Goal: Transaction & Acquisition: Purchase product/service

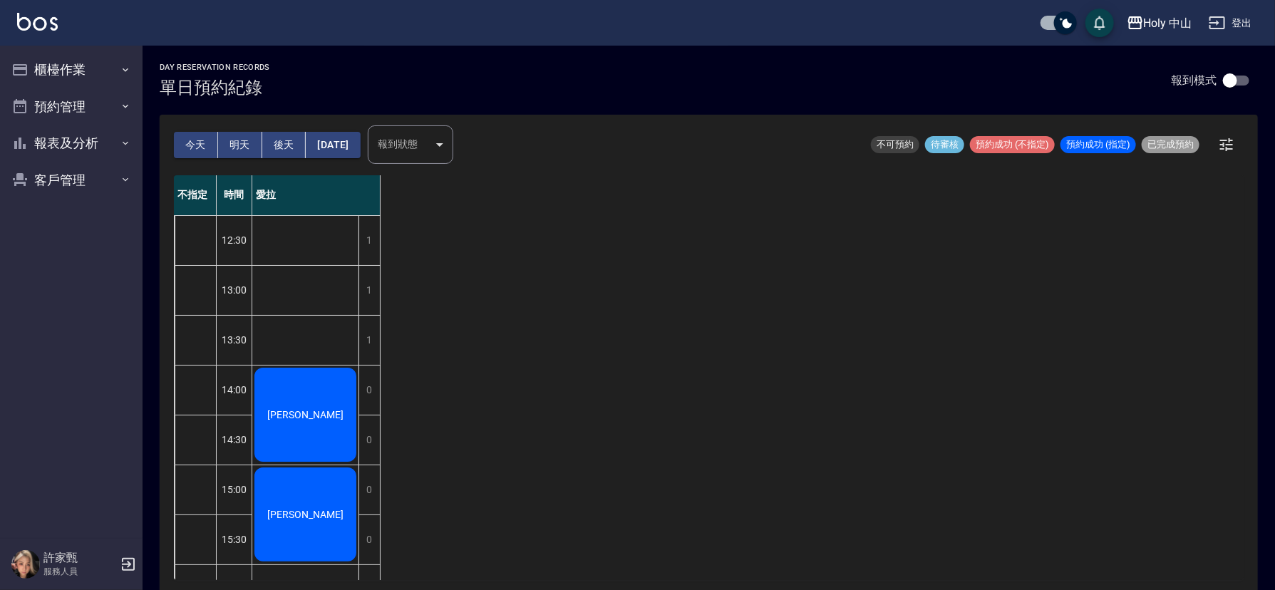
click at [192, 150] on button "今天" at bounding box center [196, 145] width 44 height 26
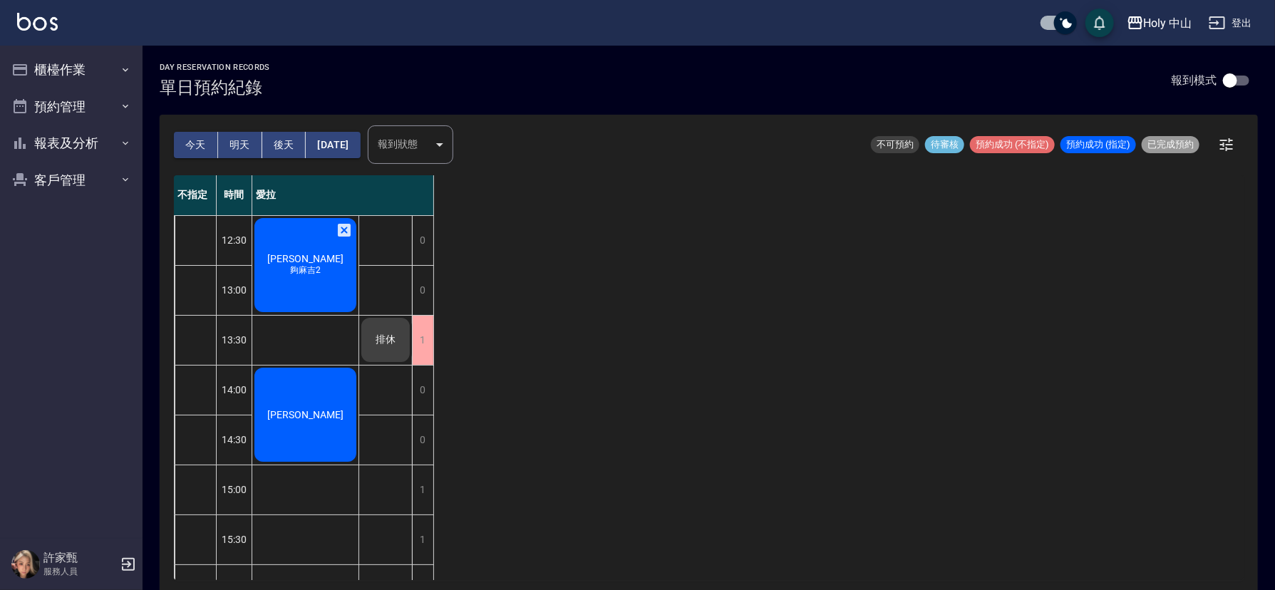
click at [277, 260] on div "[PERSON_NAME]先生 夠麻吉2" at bounding box center [305, 265] width 106 height 98
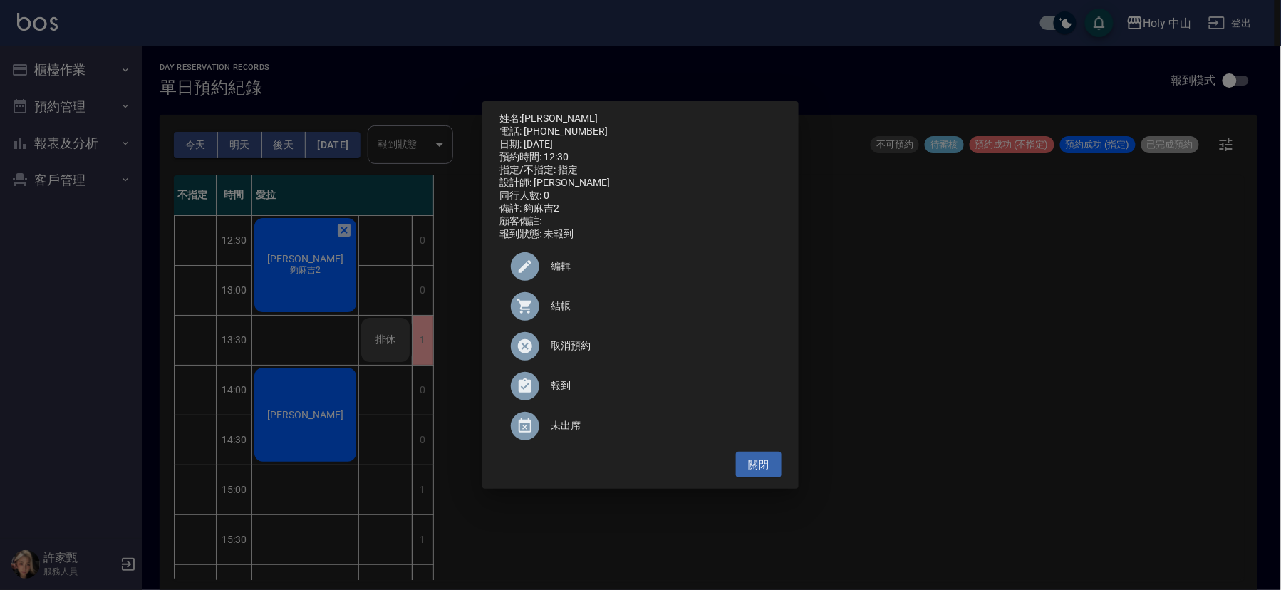
click at [552, 311] on span "結帳" at bounding box center [660, 306] width 219 height 15
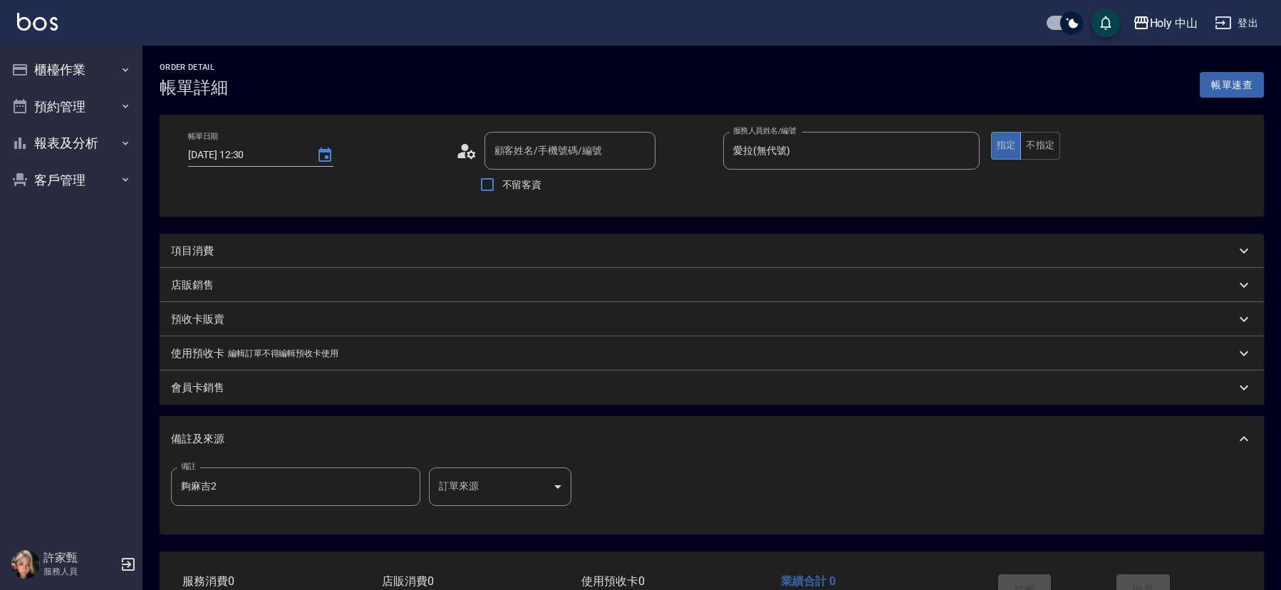
type input "[DATE] 12:30"
type input "愛拉(無代號)"
type input "夠麻吉2"
type input "陳先生/0929909591/"
click at [319, 246] on div "項目消費" at bounding box center [700, 251] width 1058 height 15
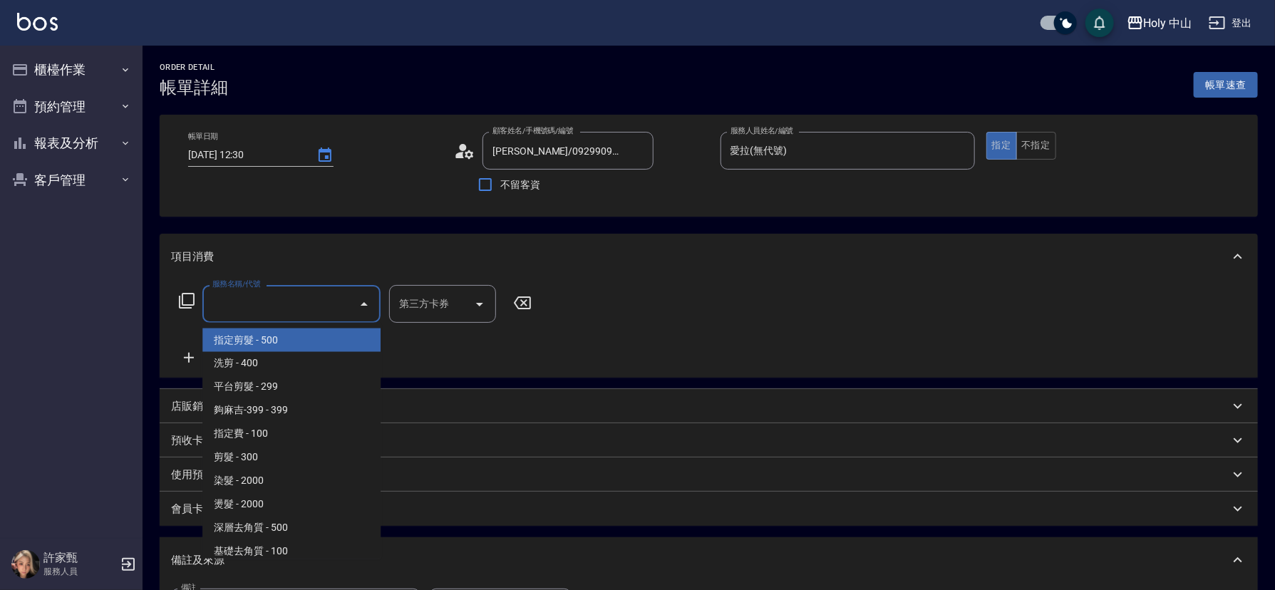
click at [289, 301] on input "服務名稱/代號" at bounding box center [281, 303] width 144 height 25
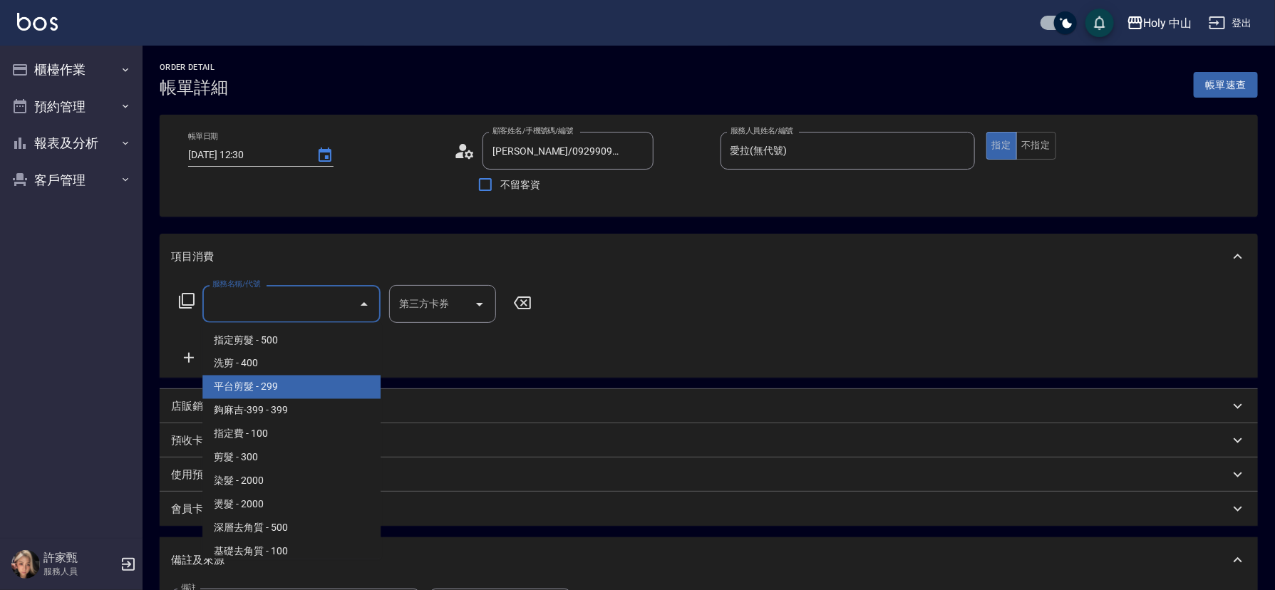
click at [284, 381] on span "平台剪髮 - 299" at bounding box center [291, 388] width 178 height 24
type input "平台剪髮(4)"
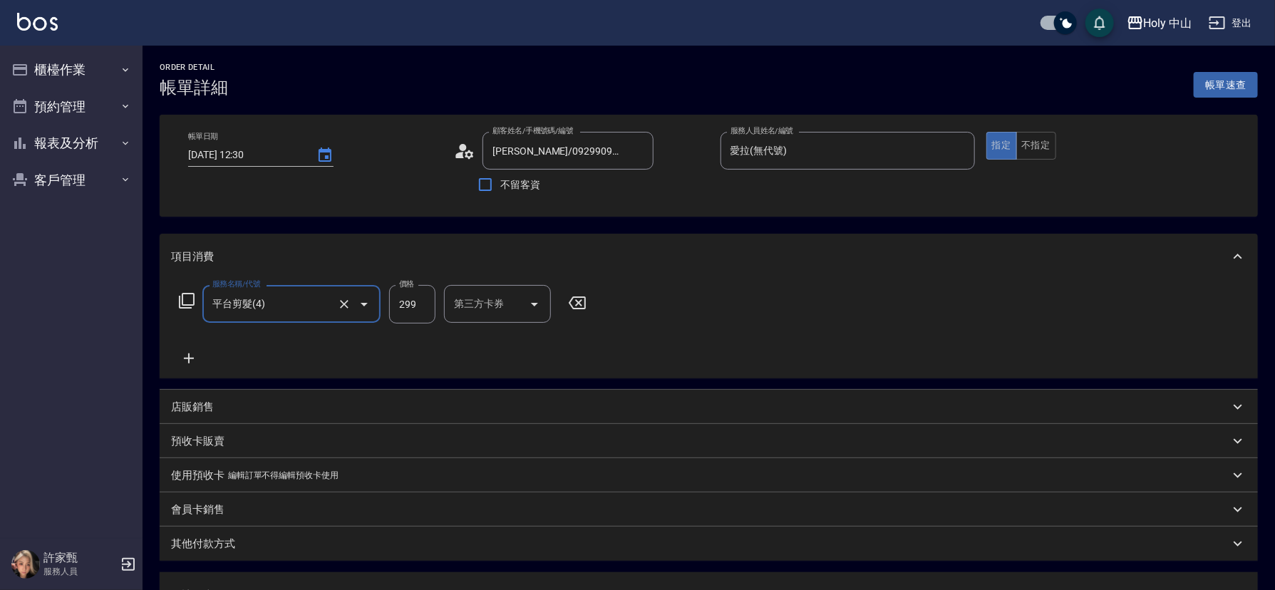
click at [464, 298] on div "第三方卡券 第三方卡券" at bounding box center [497, 304] width 107 height 38
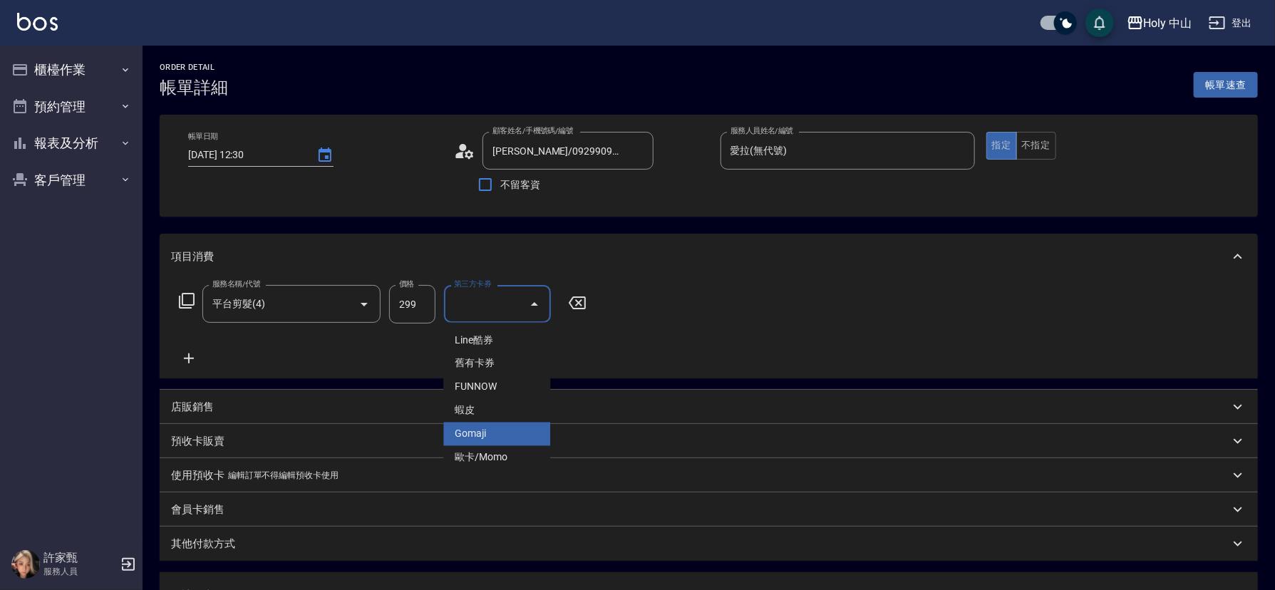
click at [485, 430] on span "Gomaji" at bounding box center [496, 435] width 107 height 24
type input "Gomaji"
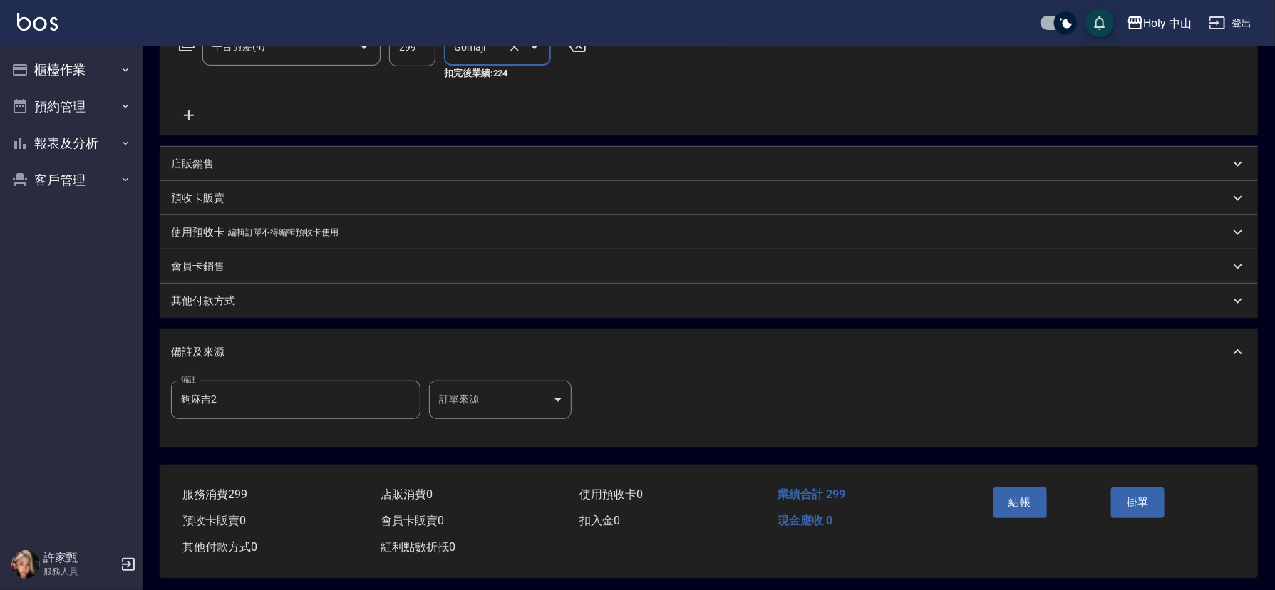
scroll to position [267, 0]
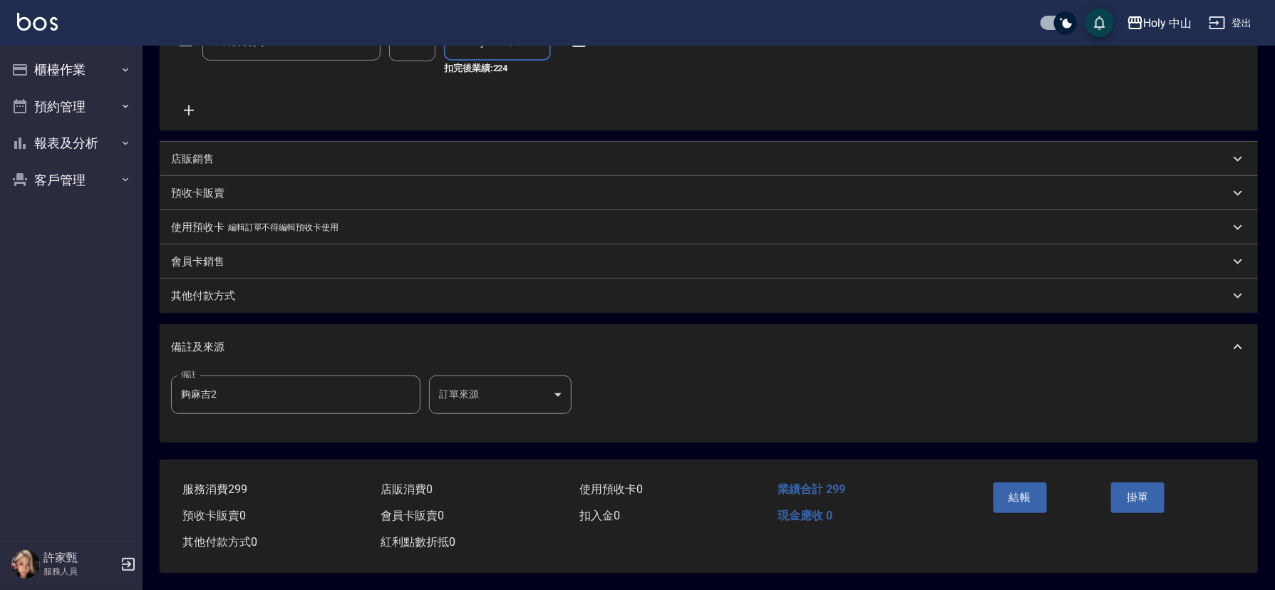
click at [474, 386] on body "Holy 中山 登出 櫃檯作業 打帳單 帳單列表 營業儀表板 現場電腦打卡 預約管理 預約管理 單日預約紀錄 單週預約紀錄 報表及分析 報表目錄 店家日報表 …" at bounding box center [637, 164] width 1275 height 852
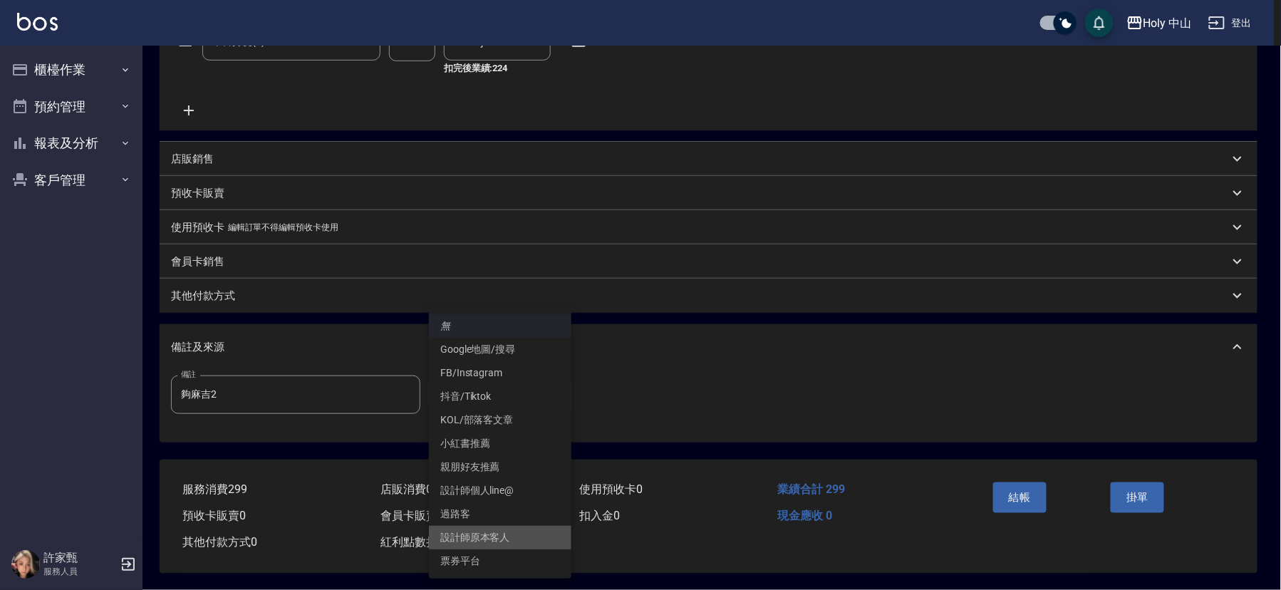
click at [499, 531] on li "設計師原本客人" at bounding box center [500, 538] width 143 height 24
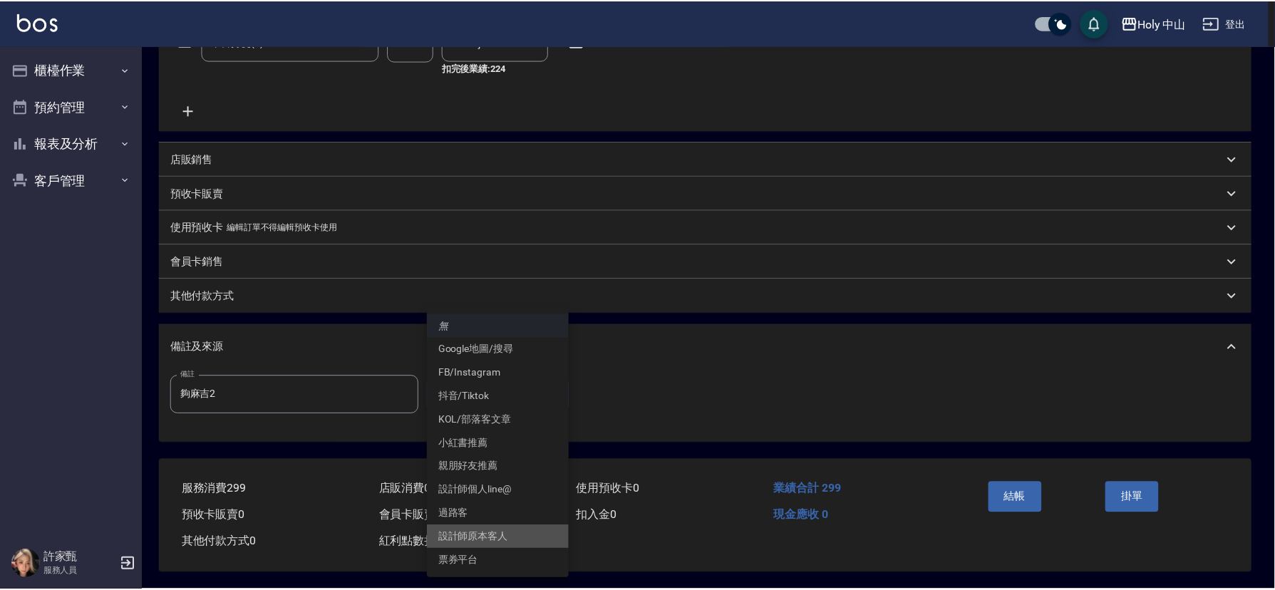
type input "設計師原本客人"
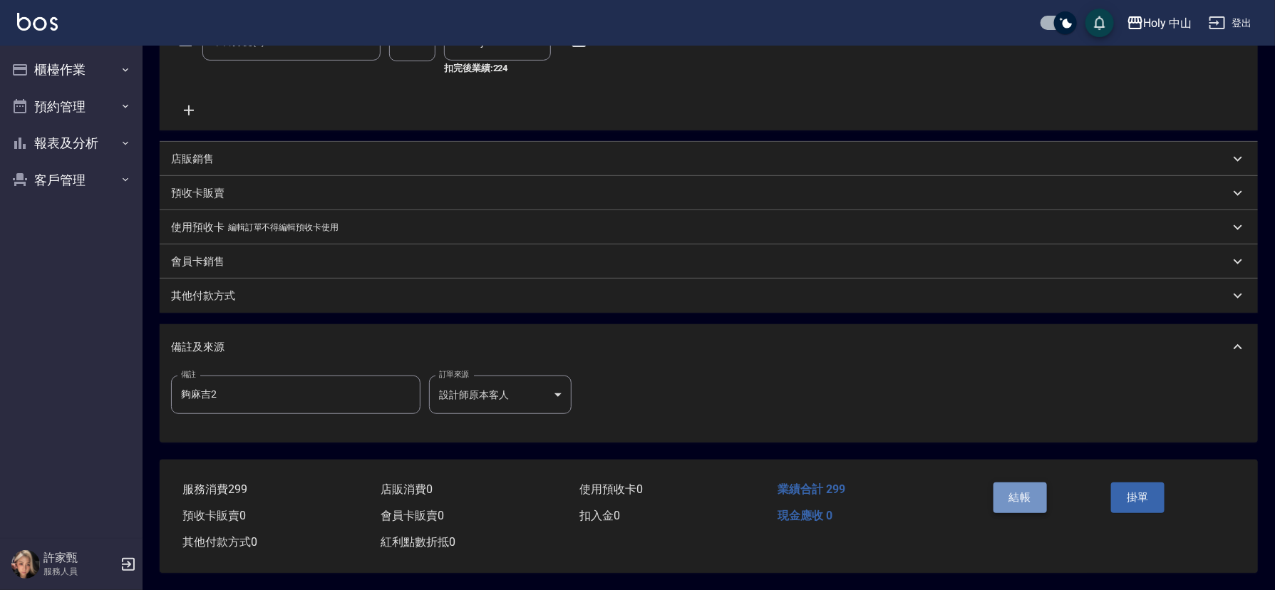
click at [1010, 490] on button "結帳" at bounding box center [1019, 497] width 53 height 30
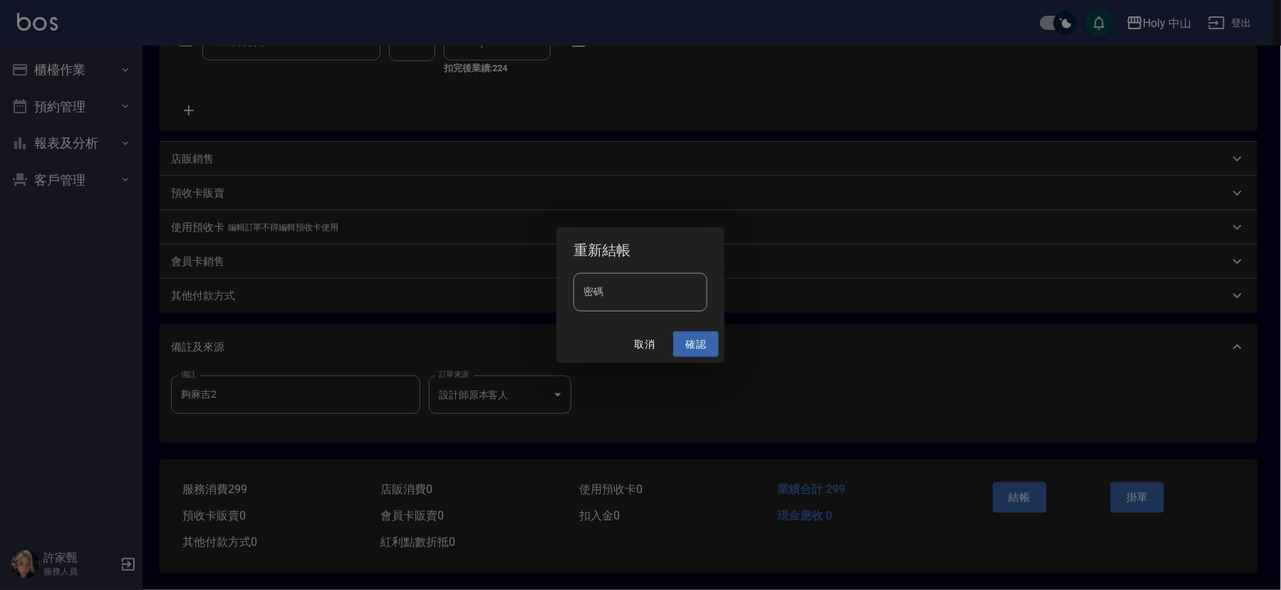
click at [688, 346] on button "確認" at bounding box center [696, 344] width 46 height 26
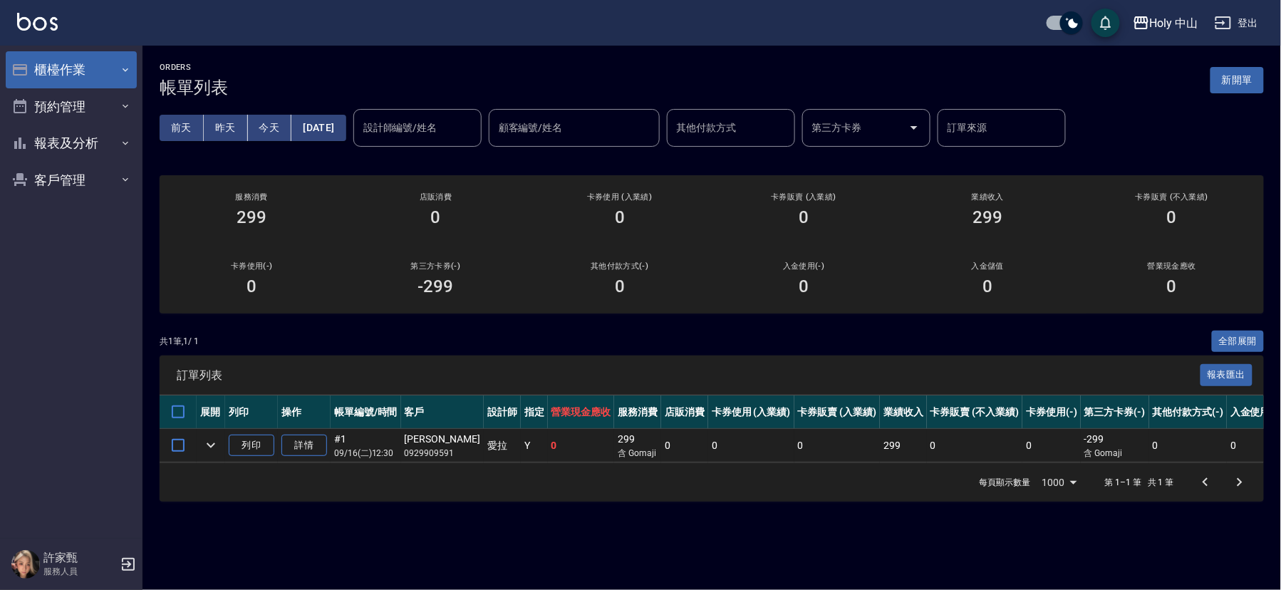
click at [93, 70] on button "櫃檯作業" at bounding box center [71, 69] width 131 height 37
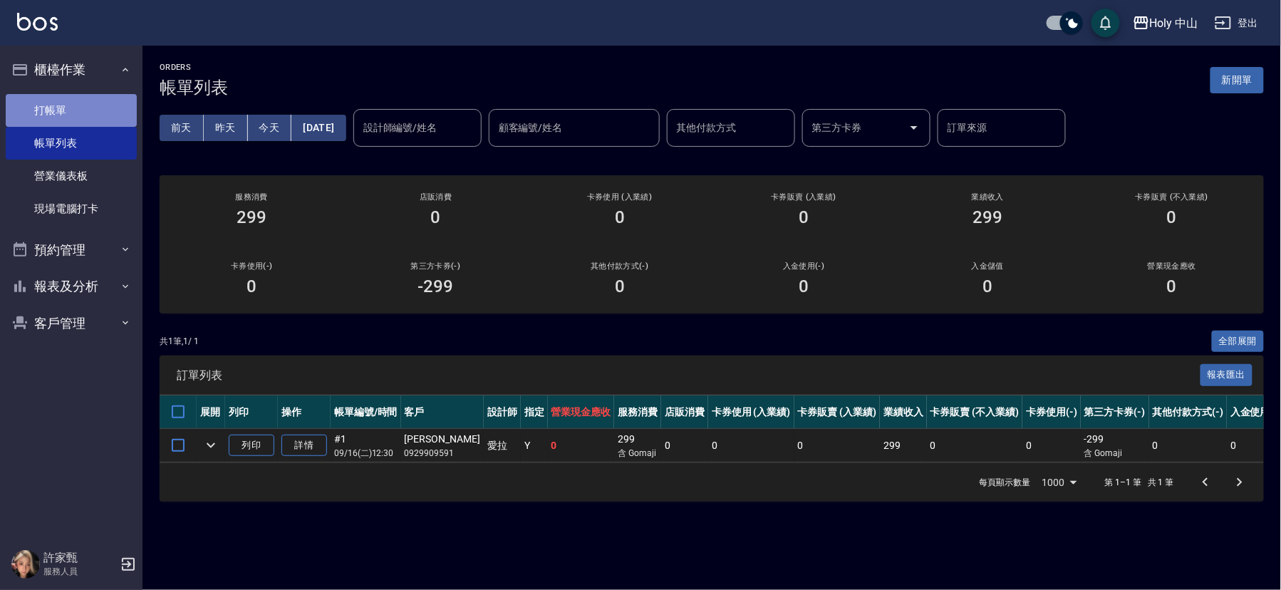
click at [110, 118] on link "打帳單" at bounding box center [71, 110] width 131 height 33
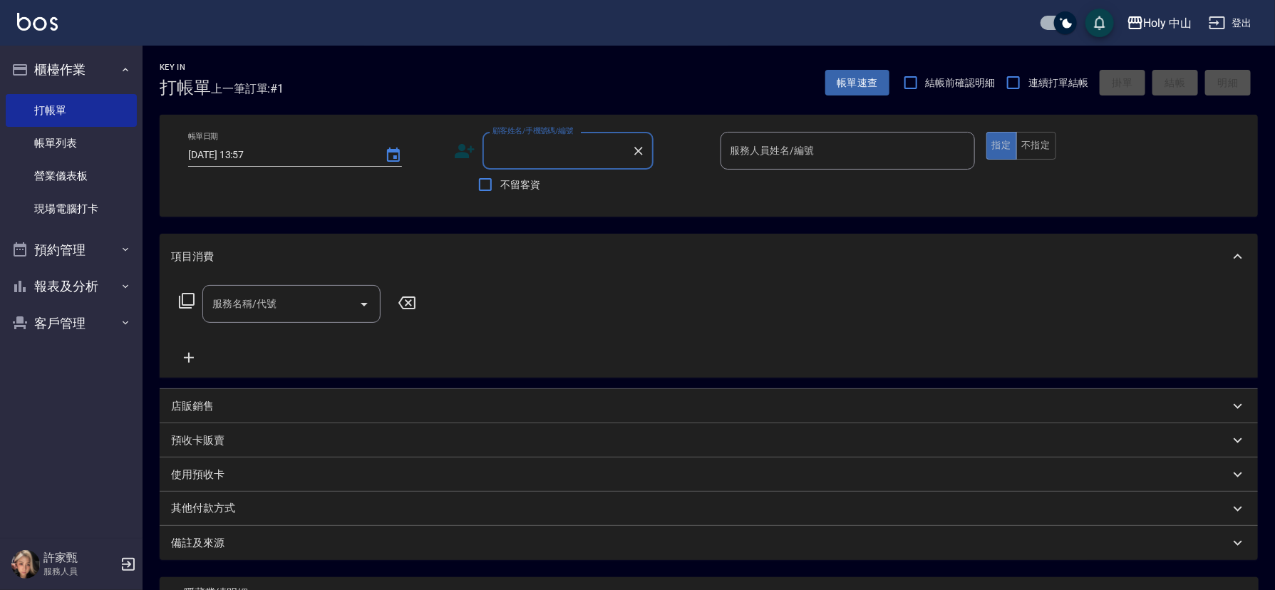
click at [569, 150] on input "顧客姓名/手機號碼/編號" at bounding box center [557, 150] width 137 height 25
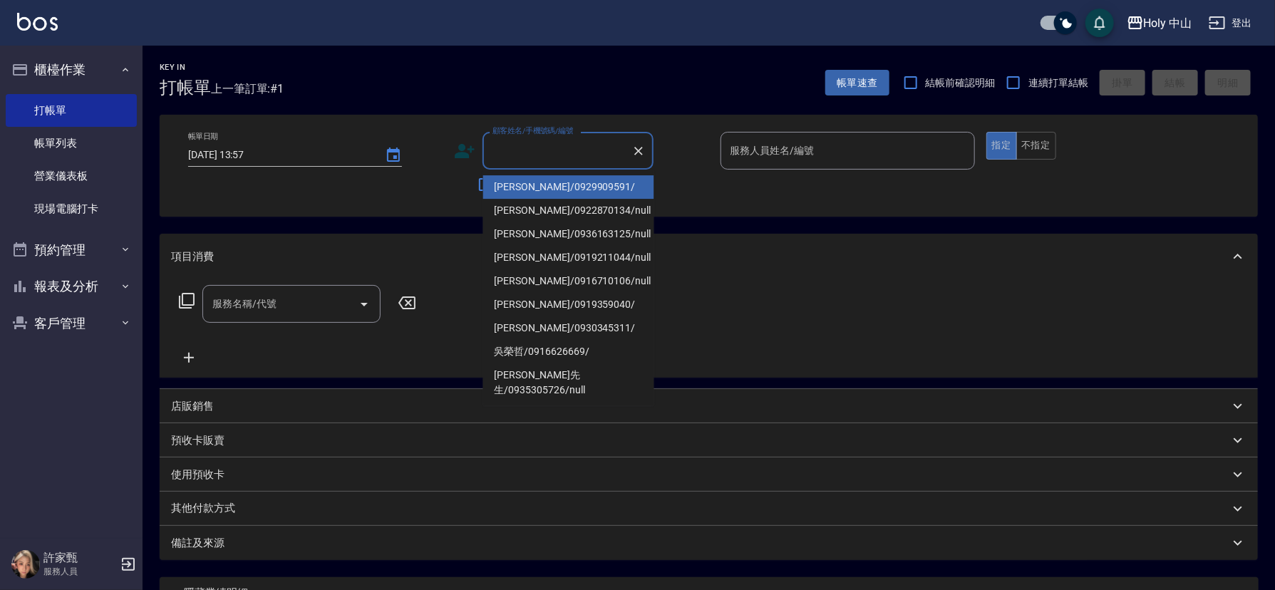
click at [565, 190] on li "陳先生/0929909591/" at bounding box center [568, 187] width 171 height 24
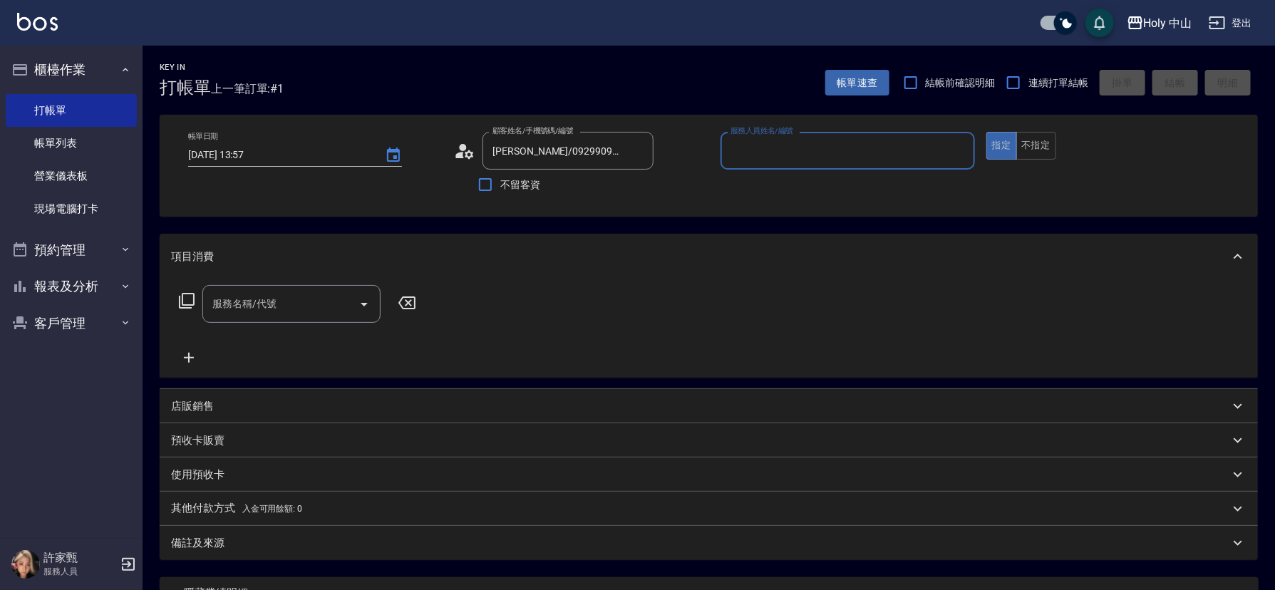
type input "陳先生/0929909591/"
type input "愛拉(無代號)"
click at [305, 309] on input "服務名稱/代號" at bounding box center [281, 303] width 144 height 25
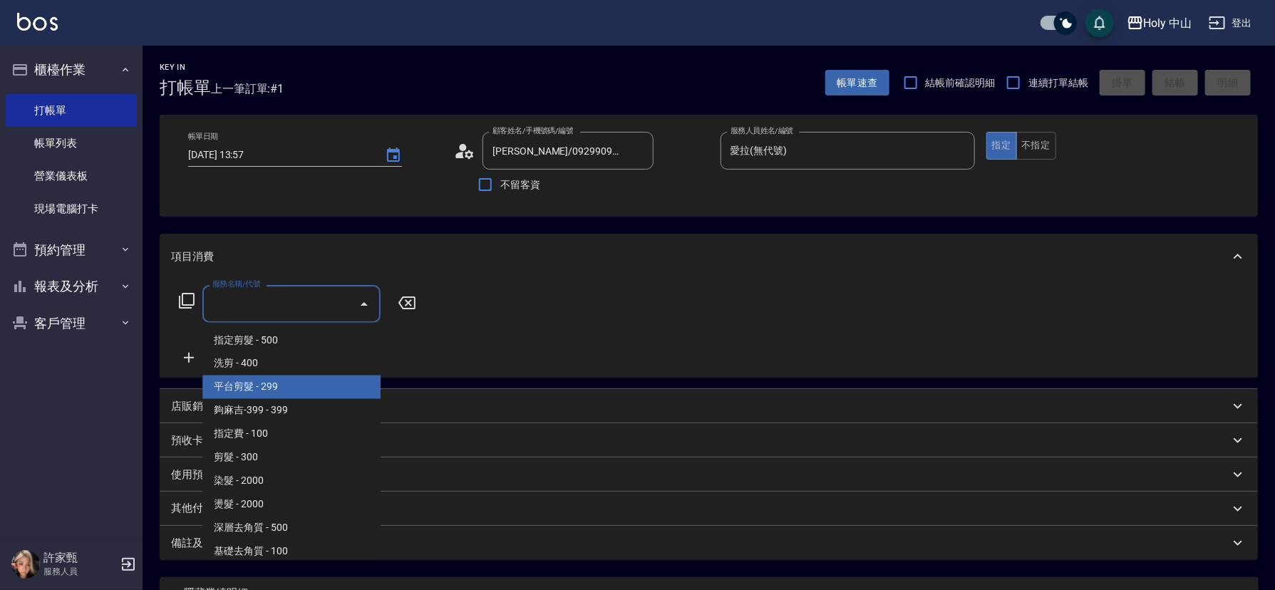
click at [274, 391] on span "平台剪髮 - 299" at bounding box center [291, 388] width 178 height 24
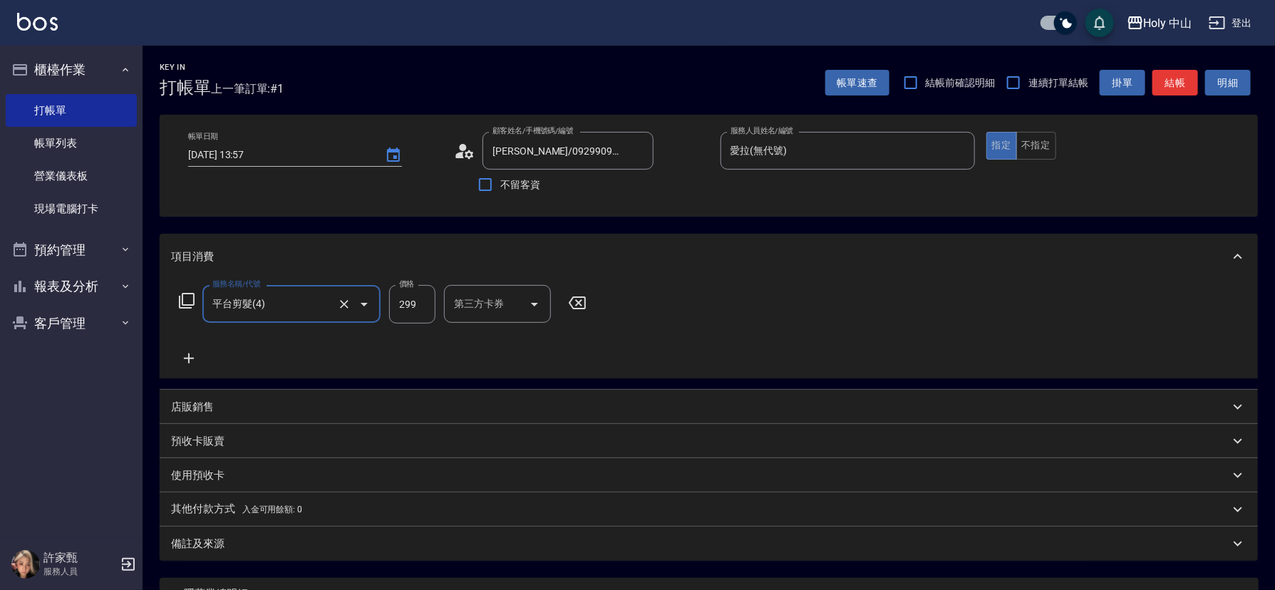
type input "平台剪髮(4)"
click at [489, 302] on div "第三方卡券 第三方卡券" at bounding box center [497, 304] width 107 height 38
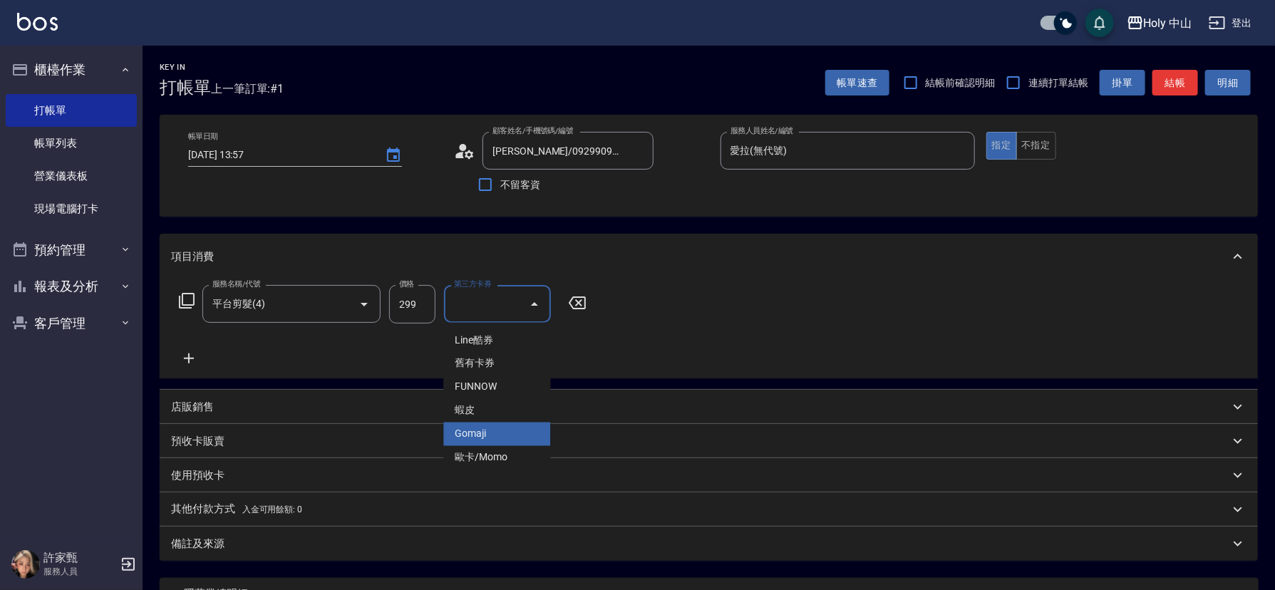
click at [499, 439] on span "Gomaji" at bounding box center [496, 435] width 107 height 24
type input "Gomaji"
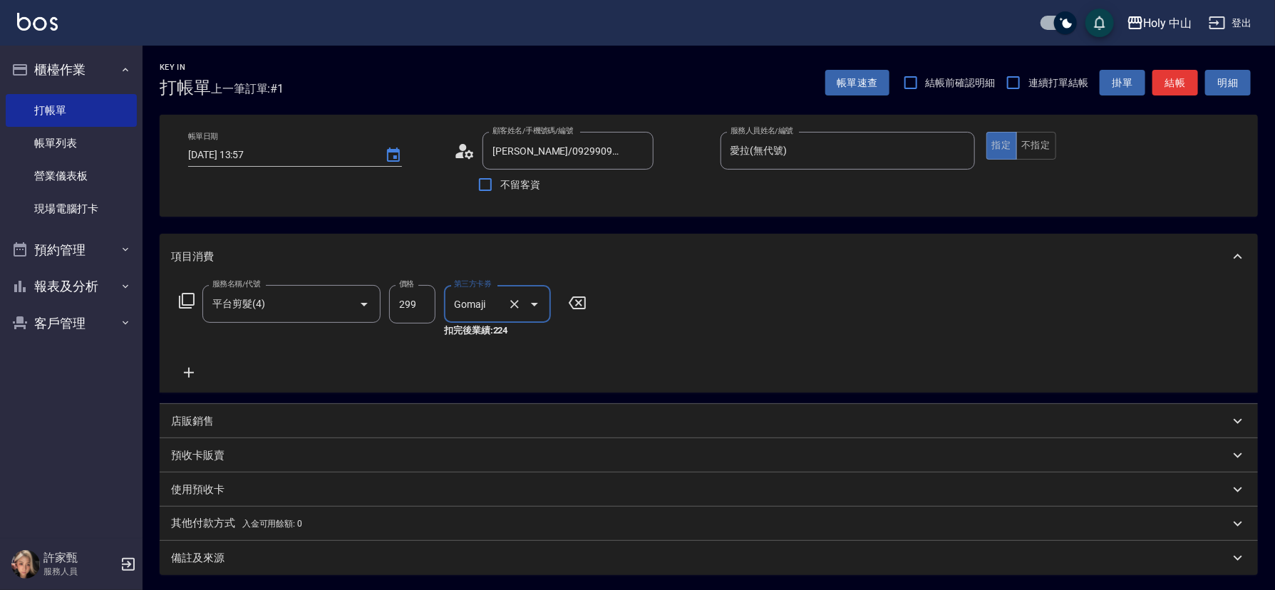
scroll to position [144, 0]
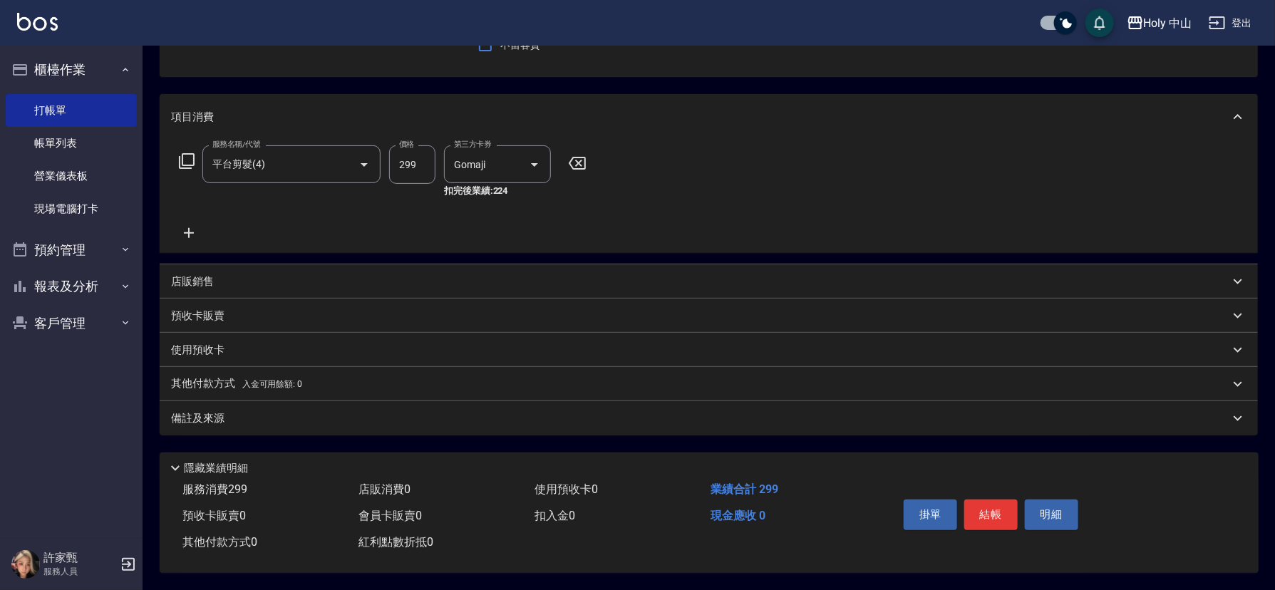
click at [616, 411] on div "備註及來源" at bounding box center [700, 418] width 1058 height 15
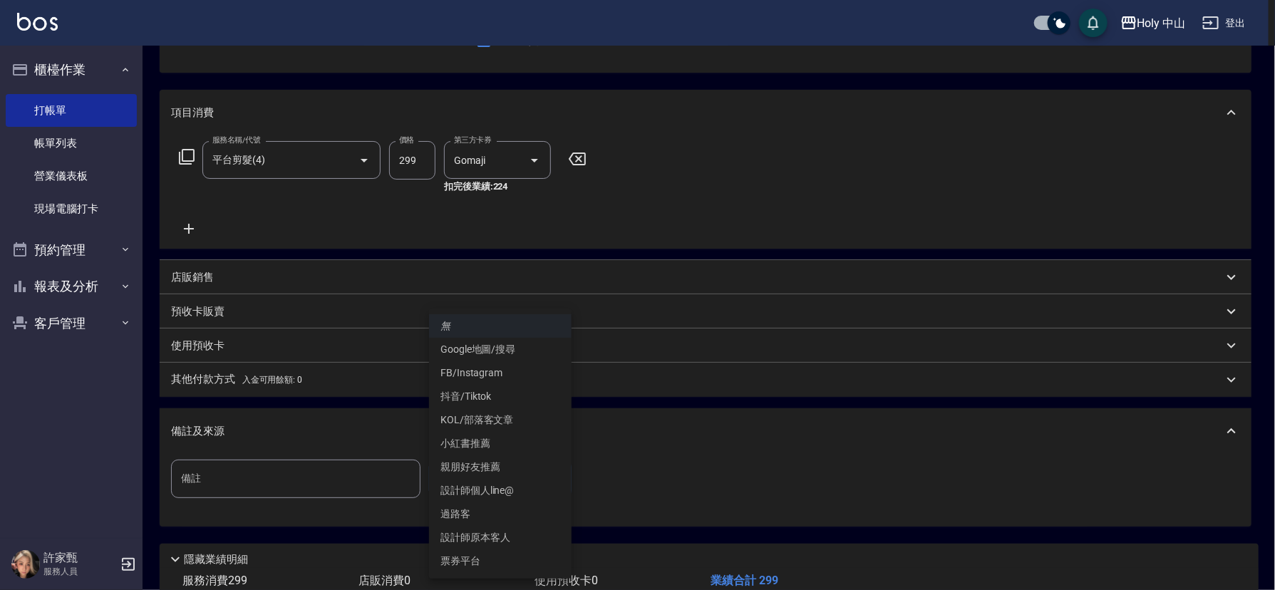
click at [456, 475] on body "Holy 中山 登出 櫃檯作業 打帳單 帳單列表 營業儀表板 現場電腦打卡 預約管理 預約管理 單日預約紀錄 單週預約紀錄 報表及分析 報表目錄 店家日報表 …" at bounding box center [637, 268] width 1275 height 825
click at [490, 529] on li "設計師原本客人" at bounding box center [500, 538] width 143 height 24
type input "設計師原本客人"
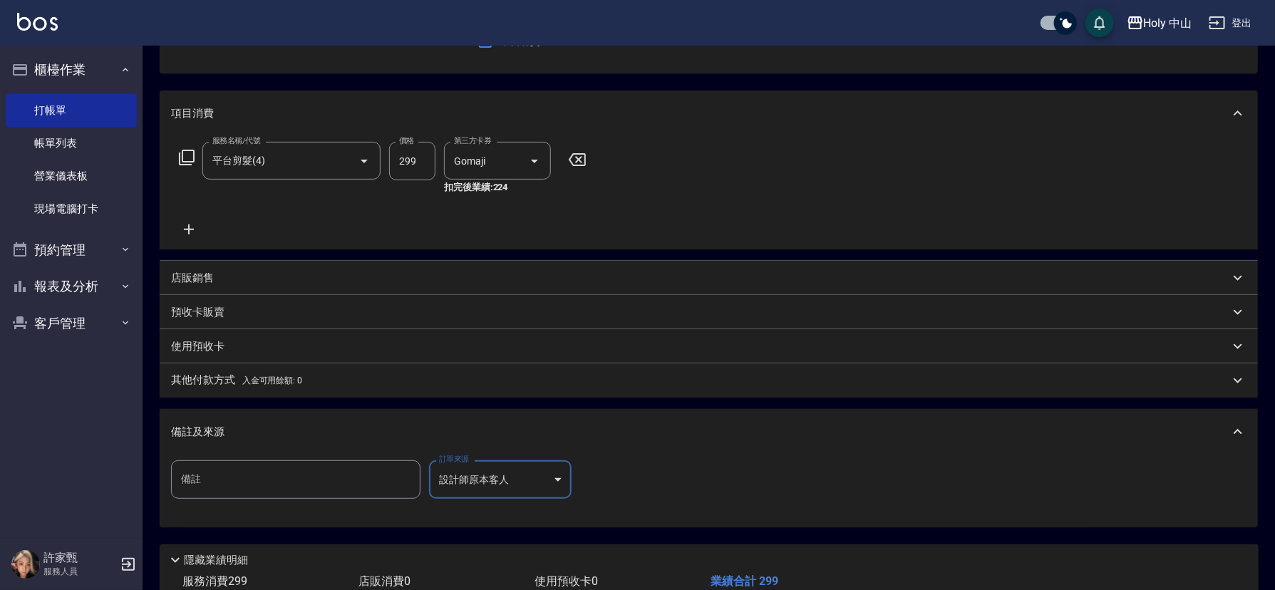
scroll to position [239, 0]
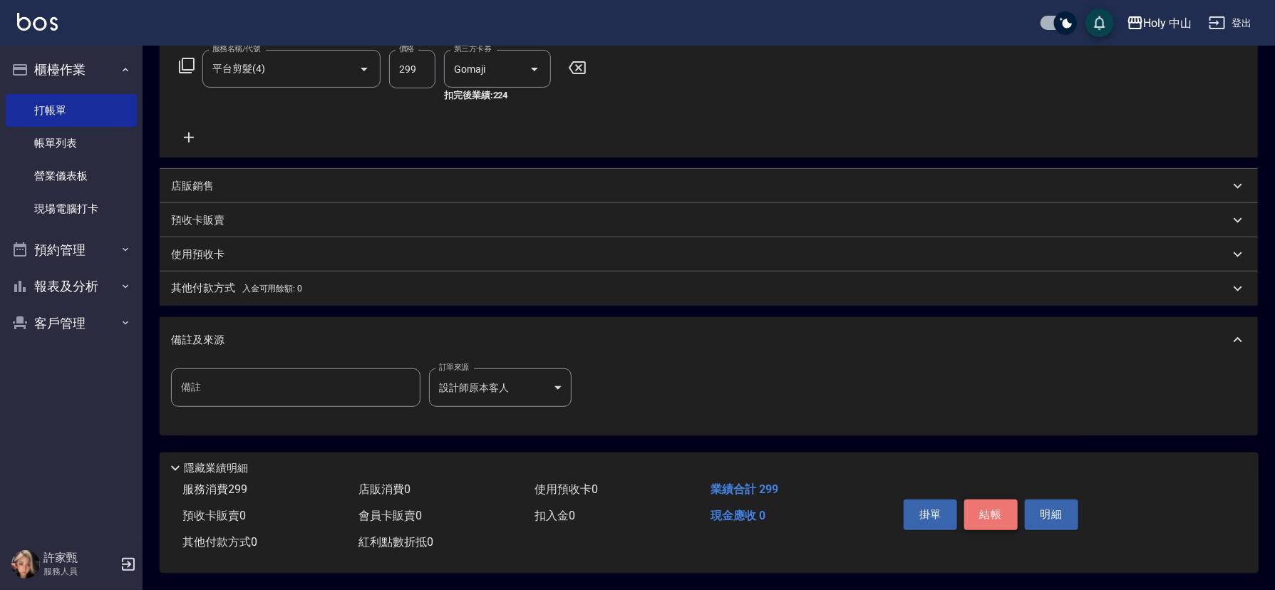
click at [981, 503] on button "結帳" at bounding box center [990, 515] width 53 height 30
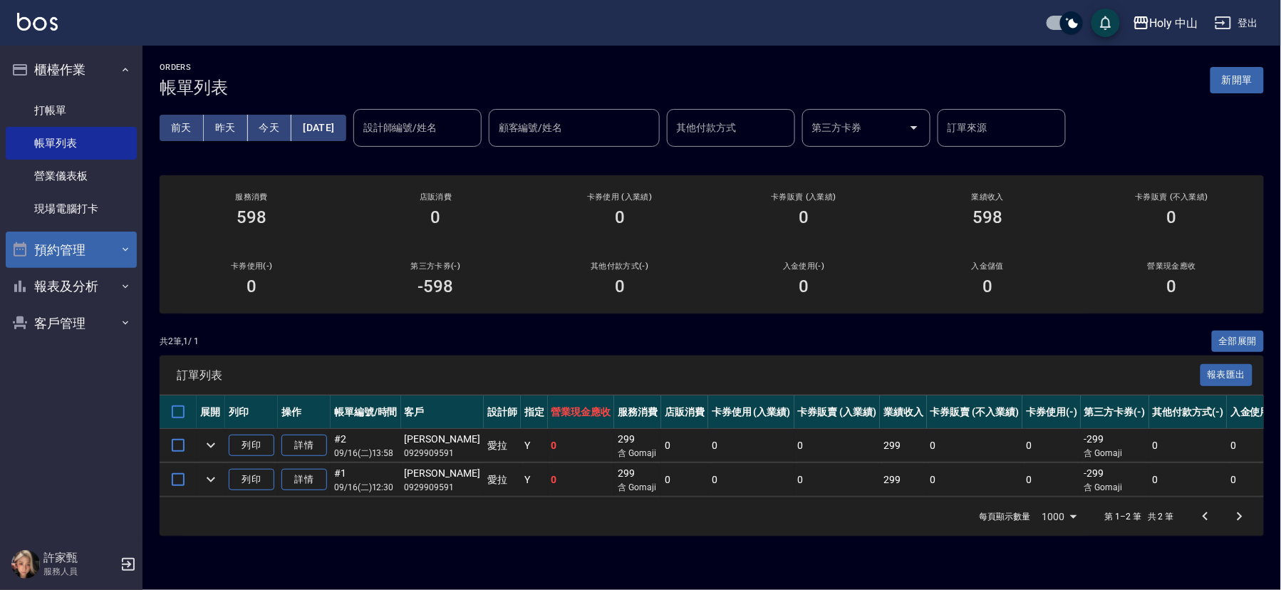
click at [91, 257] on button "預約管理" at bounding box center [71, 250] width 131 height 37
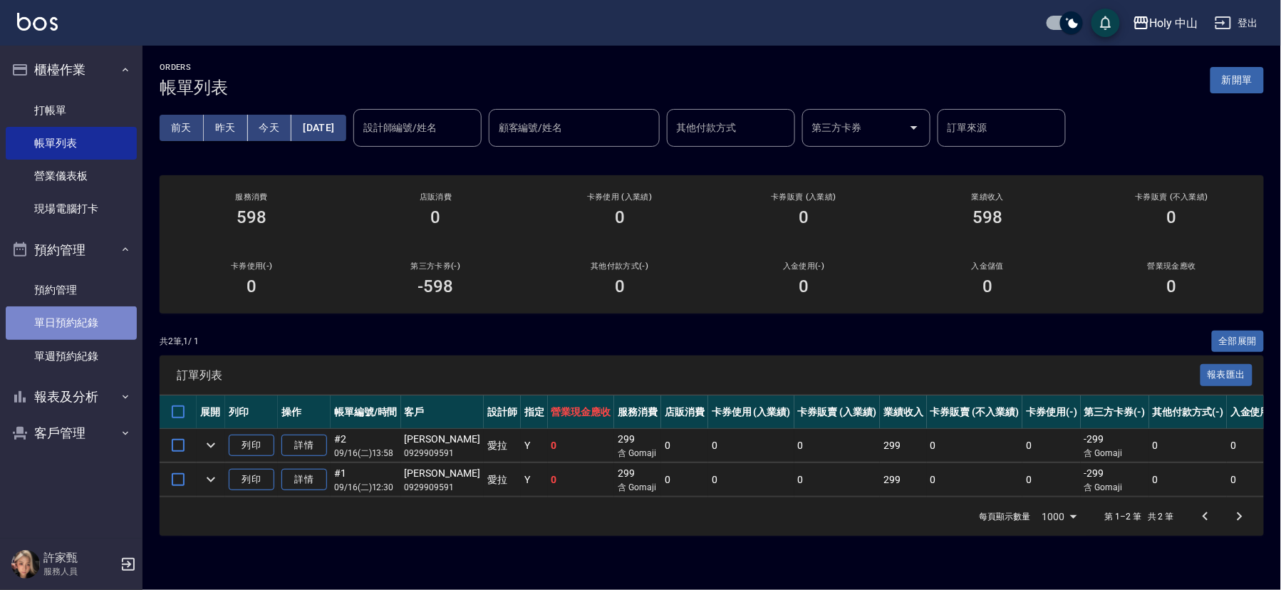
click at [91, 320] on link "單日預約紀錄" at bounding box center [71, 322] width 131 height 33
